Goal: Find contact information: Find contact information

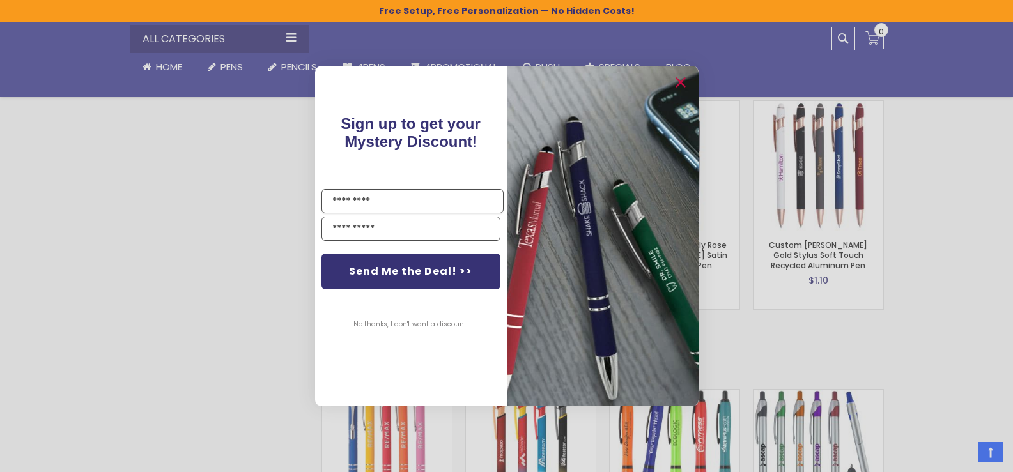
scroll to position [2556, 0]
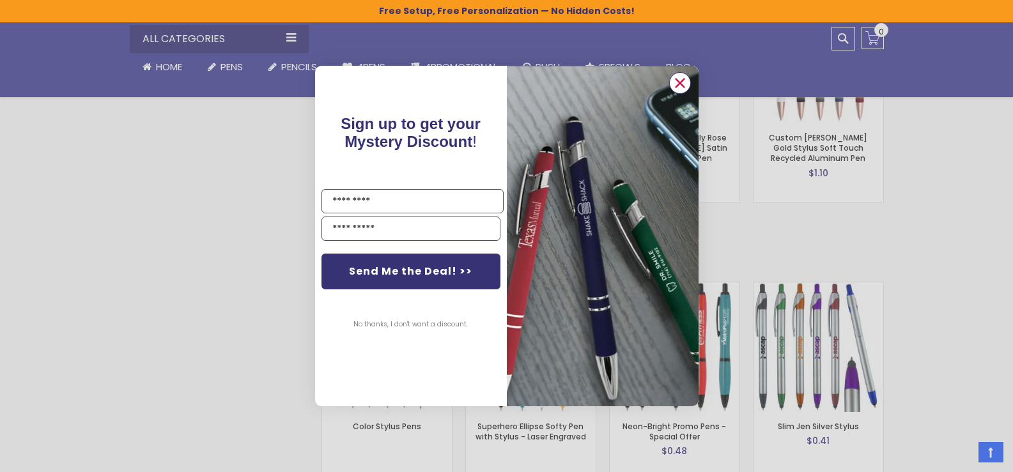
click at [679, 80] on circle "Close dialog" at bounding box center [679, 82] width 19 height 19
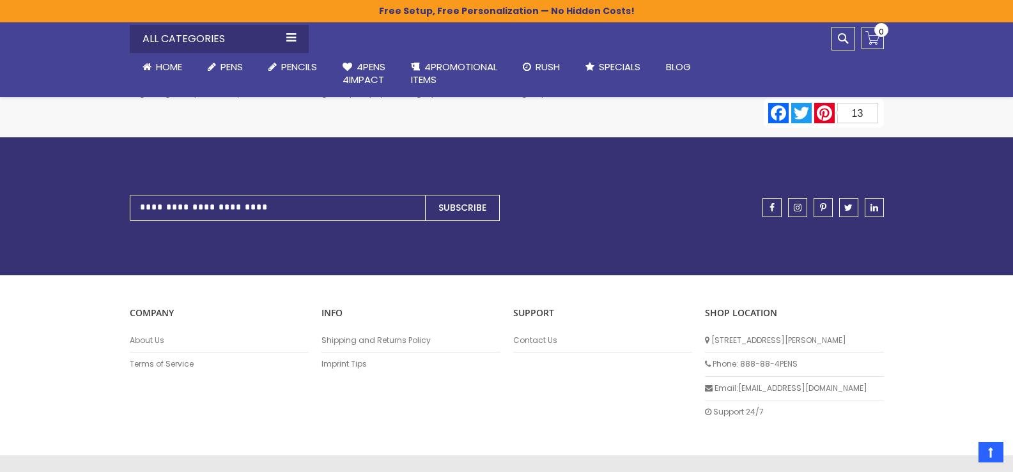
scroll to position [6459, 0]
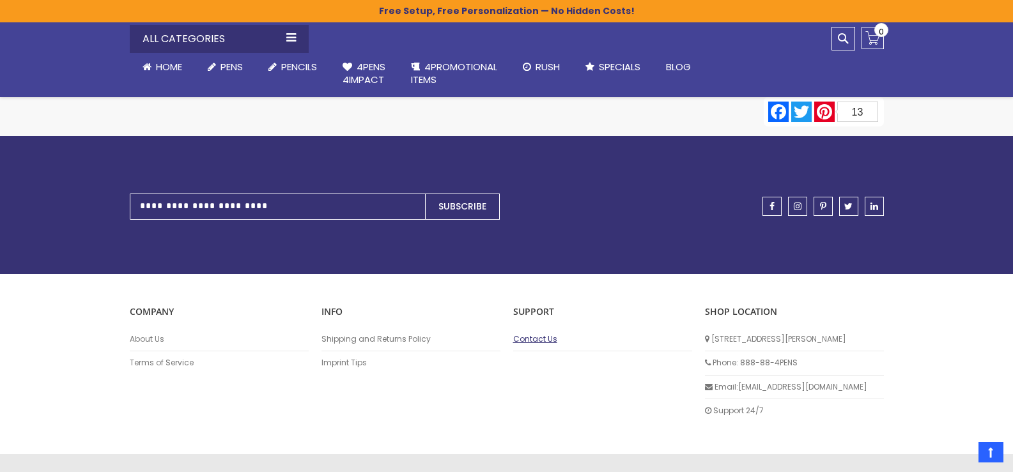
click at [516, 334] on link "Contact Us" at bounding box center [602, 339] width 179 height 10
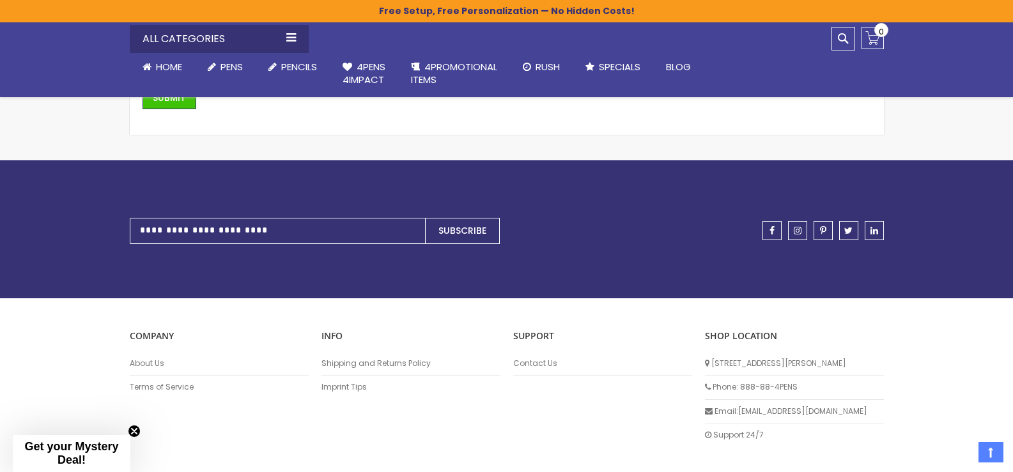
scroll to position [502, 0]
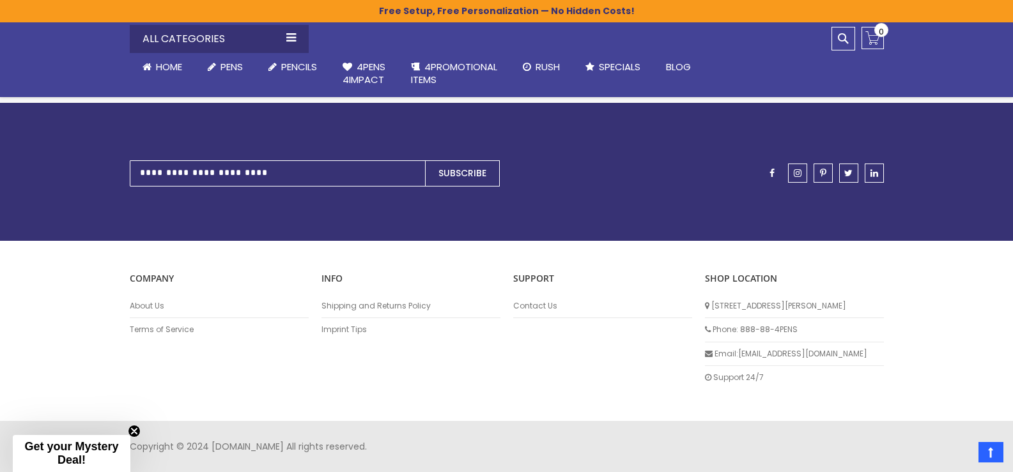
click at [772, 171] on span "facebook" at bounding box center [771, 173] width 5 height 9
drag, startPoint x: 854, startPoint y: 309, endPoint x: 710, endPoint y: 315, distance: 144.5
click at [710, 315] on li "[STREET_ADDRESS][PERSON_NAME]" at bounding box center [794, 307] width 179 height 24
copy li "[STREET_ADDRESS][PERSON_NAME]"
drag, startPoint x: 815, startPoint y: 353, endPoint x: 738, endPoint y: 360, distance: 77.6
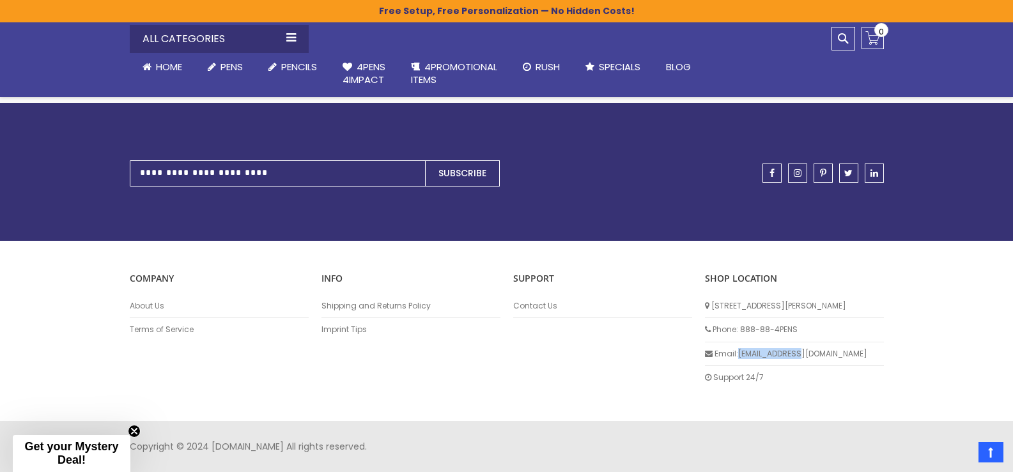
click at [738, 360] on li "Email: [EMAIL_ADDRESS][DOMAIN_NAME]" at bounding box center [794, 354] width 179 height 24
copy li "[EMAIL_ADDRESS][DOMAIN_NAME]"
